Goal: Information Seeking & Learning: Find specific fact

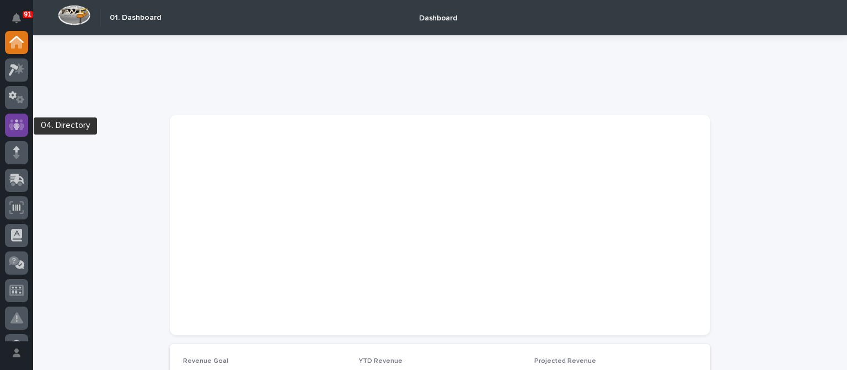
click at [24, 130] on icon at bounding box center [17, 125] width 16 height 13
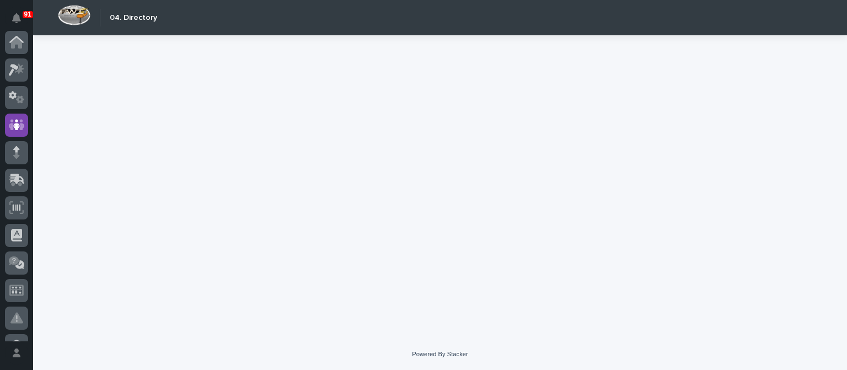
scroll to position [83, 0]
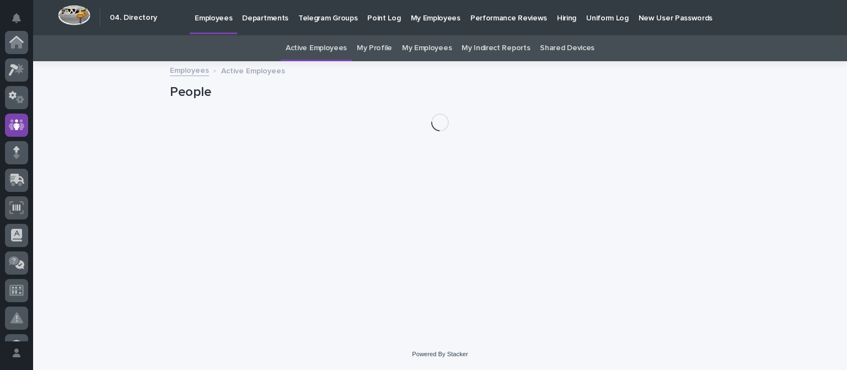
scroll to position [83, 0]
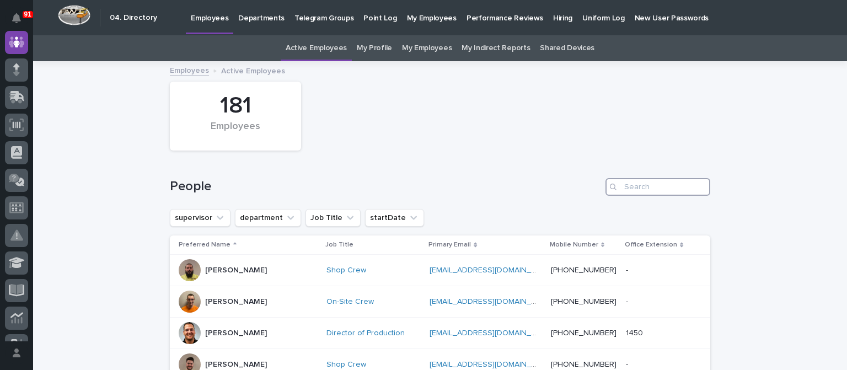
click at [681, 186] on input "Search" at bounding box center [657, 187] width 105 height 18
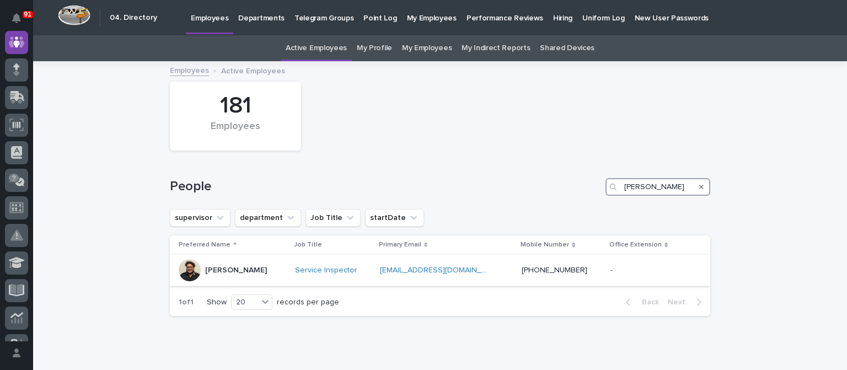
type input "[PERSON_NAME]"
click at [185, 270] on div at bounding box center [190, 270] width 22 height 22
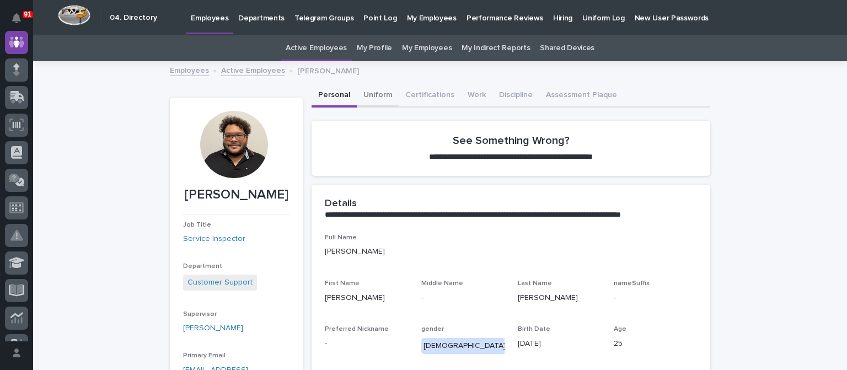
drag, startPoint x: 381, startPoint y: 92, endPoint x: 387, endPoint y: 94, distance: 5.9
click at [381, 92] on button "Uniform" at bounding box center [378, 95] width 42 height 23
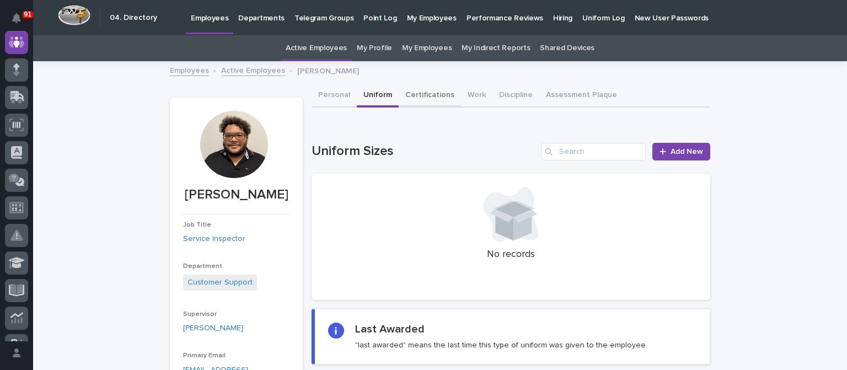
click at [424, 97] on button "Certifications" at bounding box center [430, 95] width 62 height 23
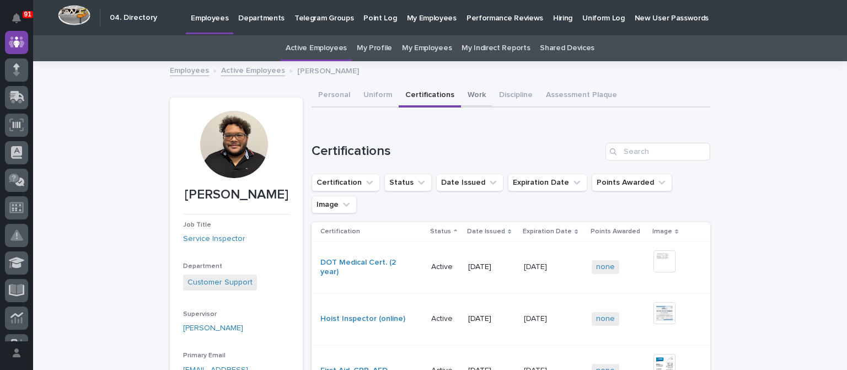
click at [462, 90] on button "Work" at bounding box center [476, 95] width 31 height 23
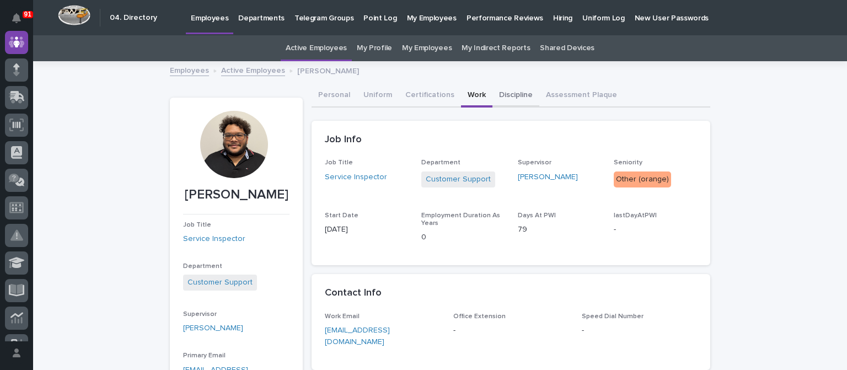
click at [501, 93] on button "Discipline" at bounding box center [515, 95] width 47 height 23
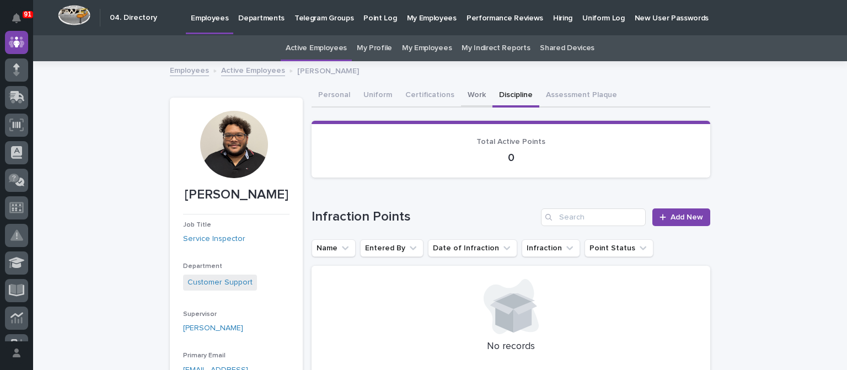
click at [465, 92] on button "Work" at bounding box center [476, 95] width 31 height 23
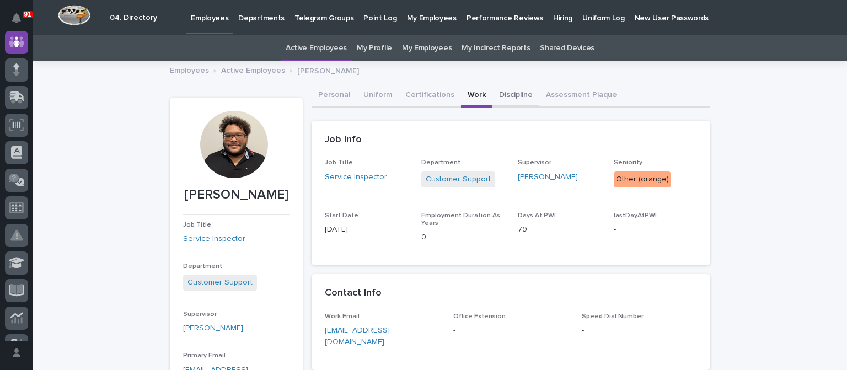
click at [503, 95] on button "Discipline" at bounding box center [515, 95] width 47 height 23
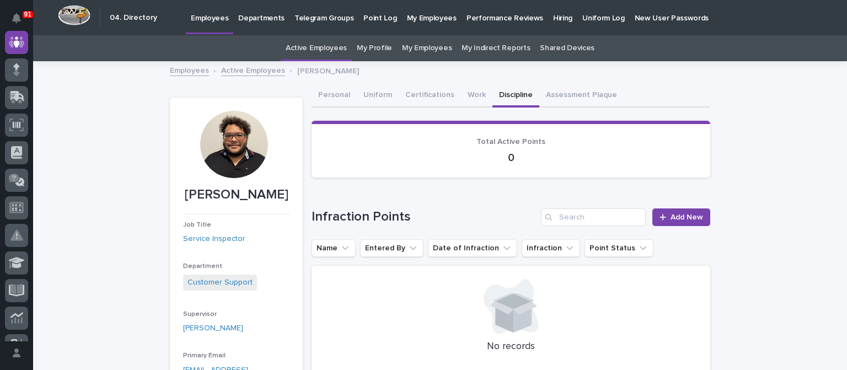
click at [249, 70] on link "Active Employees" at bounding box center [253, 69] width 64 height 13
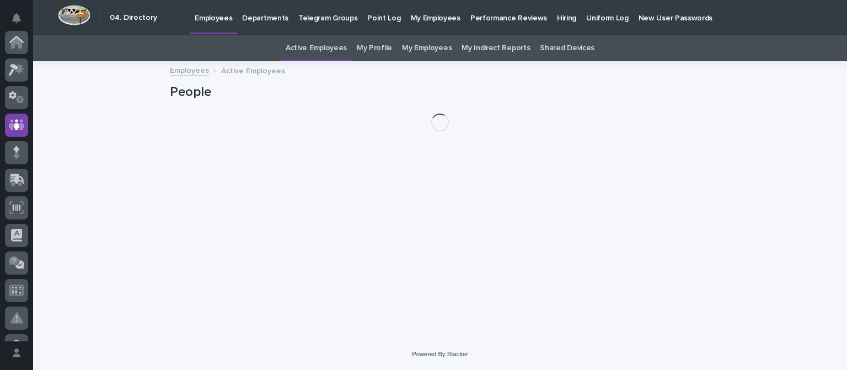
scroll to position [83, 0]
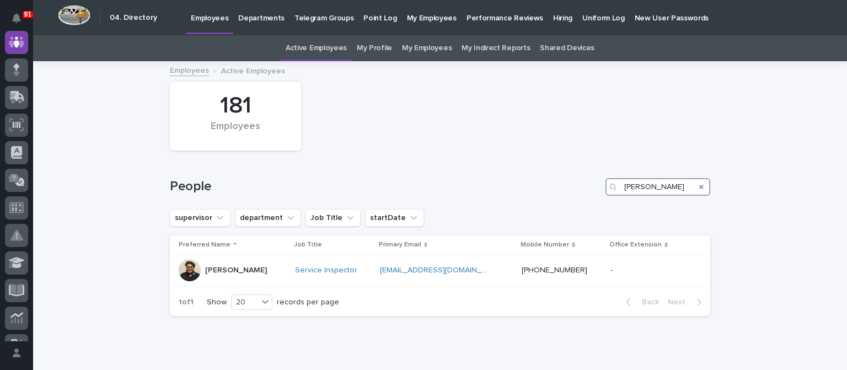
click at [640, 191] on input "[PERSON_NAME]" at bounding box center [657, 187] width 105 height 18
drag, startPoint x: 645, startPoint y: 185, endPoint x: 582, endPoint y: 178, distance: 63.3
click at [581, 182] on div "People [PERSON_NAME]" at bounding box center [440, 187] width 540 height 18
type input "[PERSON_NAME]"
click at [222, 266] on p "[PERSON_NAME]" at bounding box center [236, 270] width 62 height 9
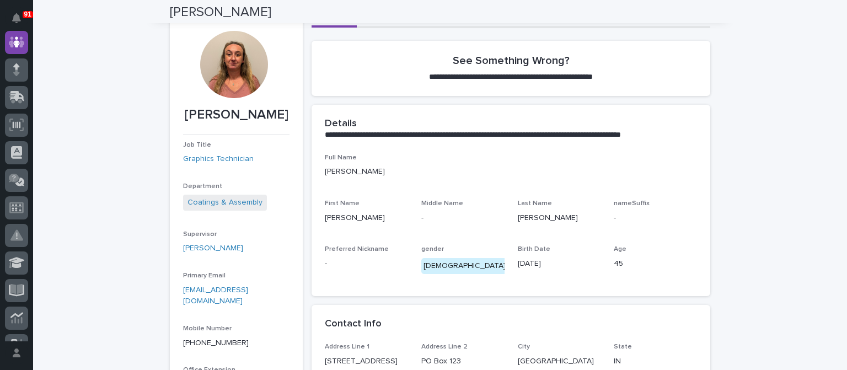
scroll to position [13, 0]
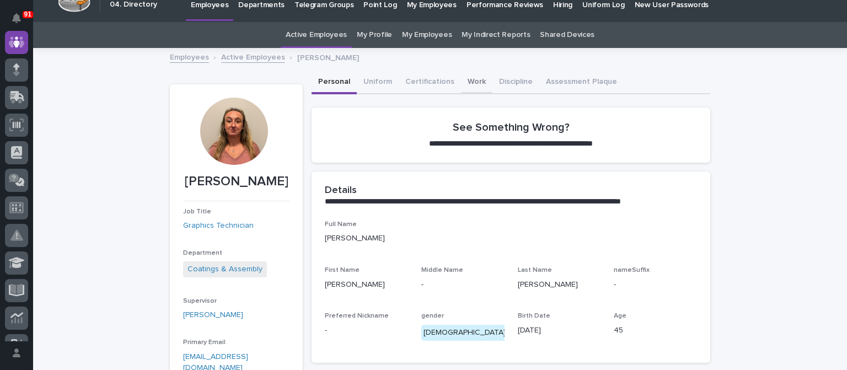
click at [471, 81] on button "Work" at bounding box center [476, 82] width 31 height 23
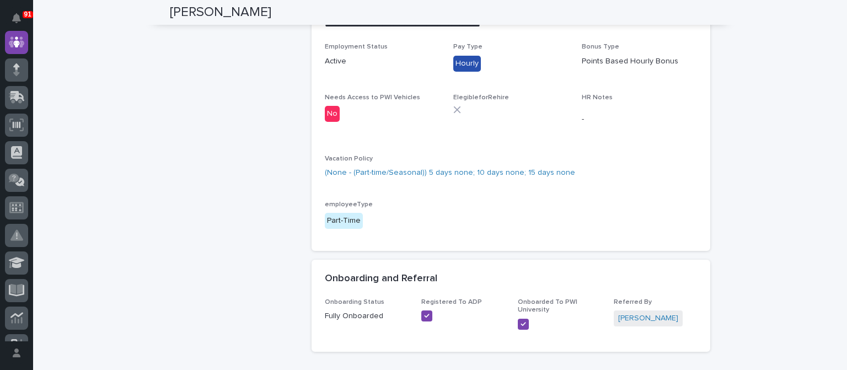
scroll to position [840, 0]
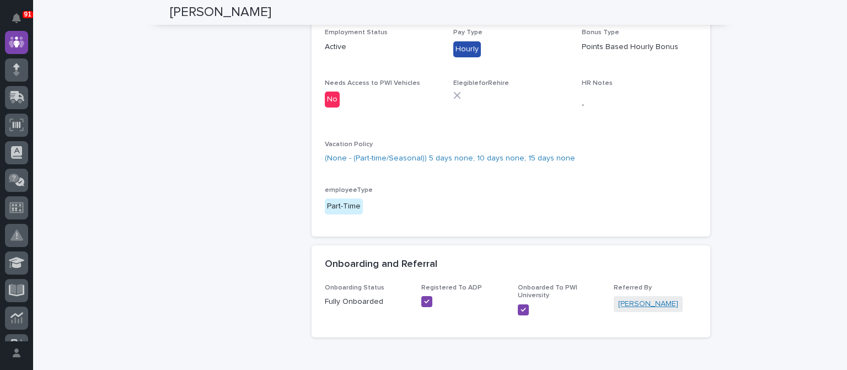
click at [665, 308] on link "[PERSON_NAME]" at bounding box center [648, 304] width 60 height 12
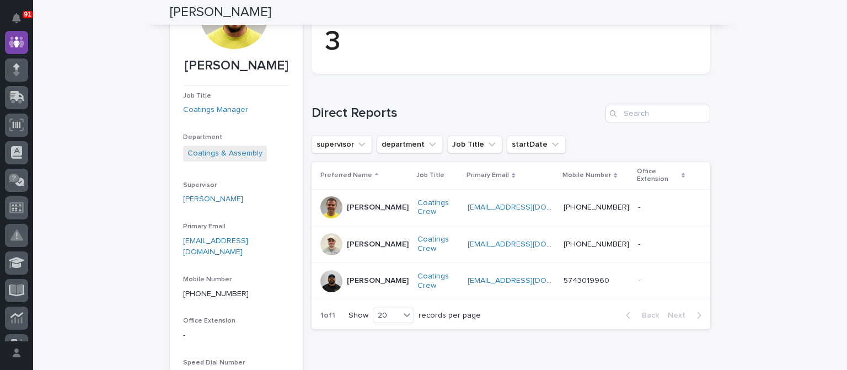
scroll to position [55, 0]
